Goal: Check status: Check status

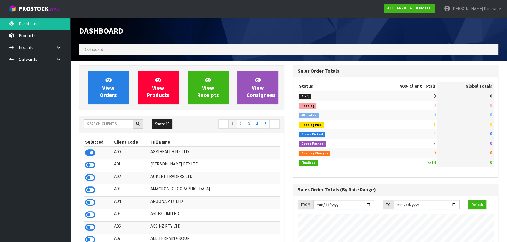
scroll to position [443, 214]
click at [96, 125] on input "text" at bounding box center [108, 123] width 49 height 9
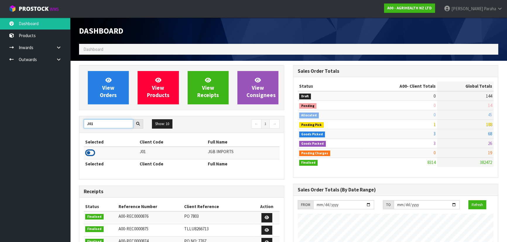
type input "J01"
drag, startPoint x: 90, startPoint y: 155, endPoint x: 92, endPoint y: 151, distance: 3.5
click at [91, 154] on icon at bounding box center [90, 153] width 10 height 9
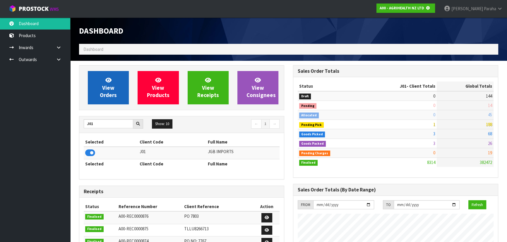
scroll to position [364, 214]
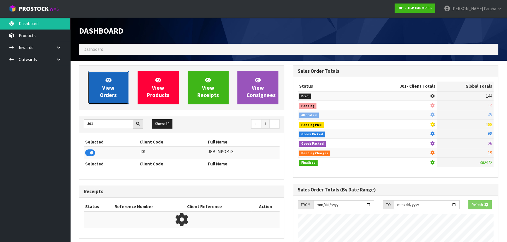
click at [101, 91] on link "View Orders" at bounding box center [108, 87] width 41 height 33
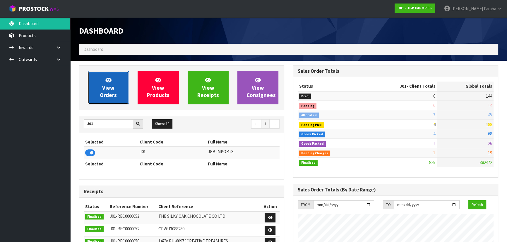
scroll to position [443, 214]
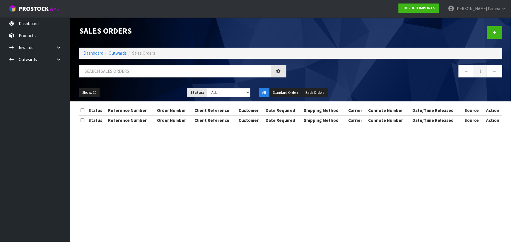
click at [114, 63] on div "Sales Orders Dashboard Outwards Sales Orders ← 1 → Show: 10 5 10 25 50 Status: …" at bounding box center [291, 60] width 432 height 84
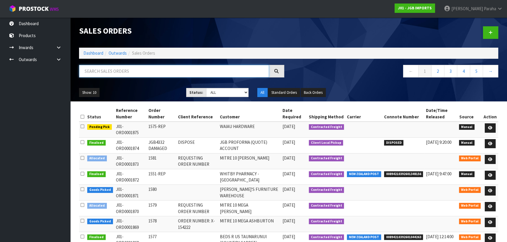
click at [107, 72] on input "text" at bounding box center [174, 71] width 190 height 13
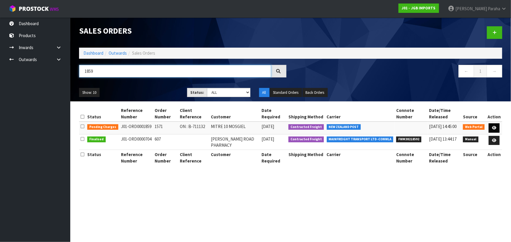
type input "1859"
click at [496, 128] on icon at bounding box center [494, 128] width 4 height 4
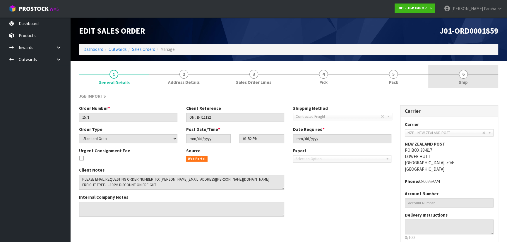
click at [470, 75] on link "6 Ship" at bounding box center [463, 76] width 70 height 23
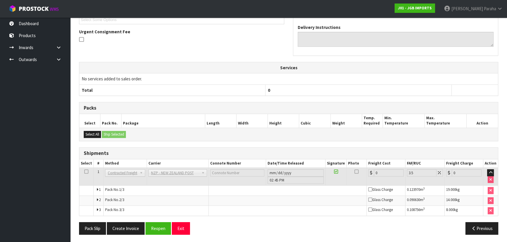
scroll to position [144, 0]
click at [89, 228] on button "Pack Slip" at bounding box center [92, 228] width 27 height 13
click at [479, 228] on button "Previous" at bounding box center [481, 228] width 33 height 13
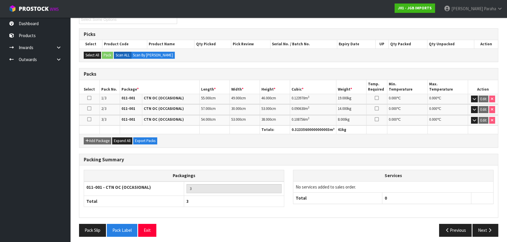
scroll to position [88, 0]
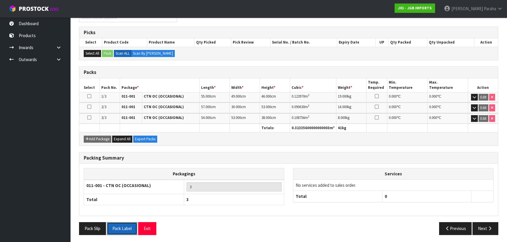
click at [118, 227] on button "Pack Label" at bounding box center [122, 228] width 30 height 13
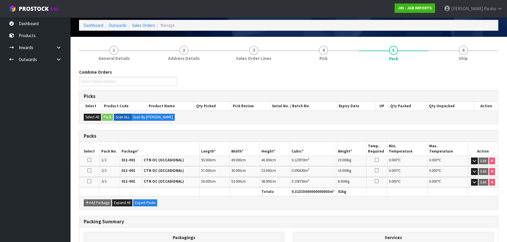
scroll to position [0, 0]
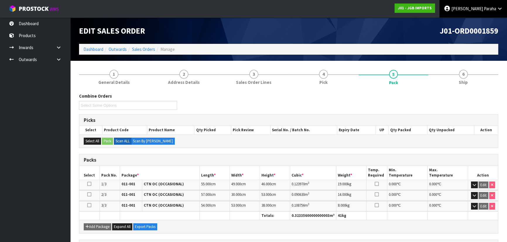
click at [486, 9] on span "Paraha" at bounding box center [490, 9] width 12 height 6
click at [486, 19] on link "Logout" at bounding box center [483, 23] width 46 height 8
